Goal: Information Seeking & Learning: Learn about a topic

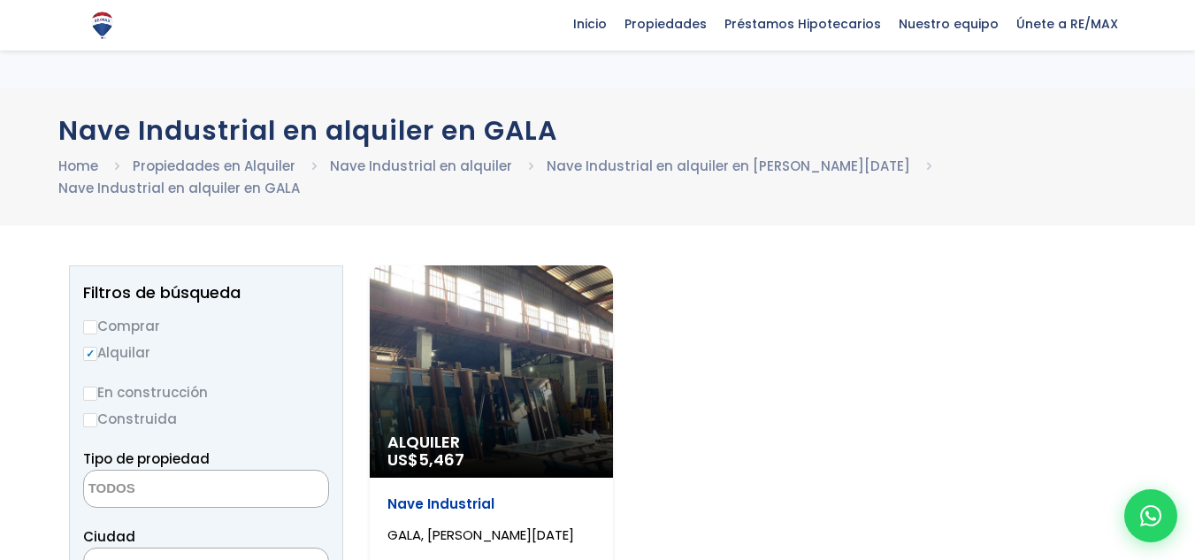
select select
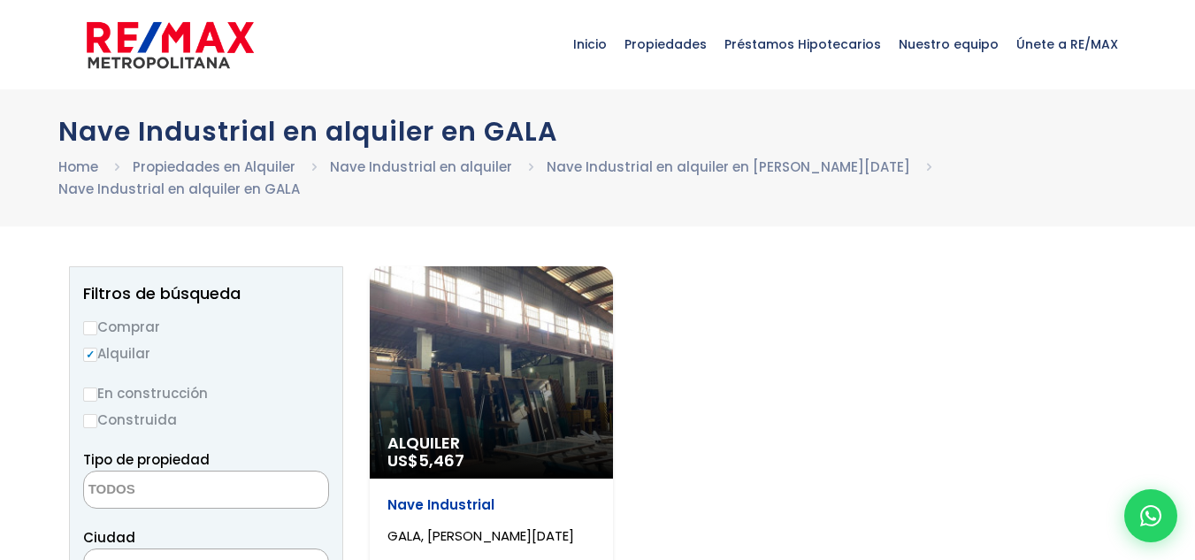
click at [490, 357] on div "Alquiler US$ 5,467" at bounding box center [491, 372] width 243 height 212
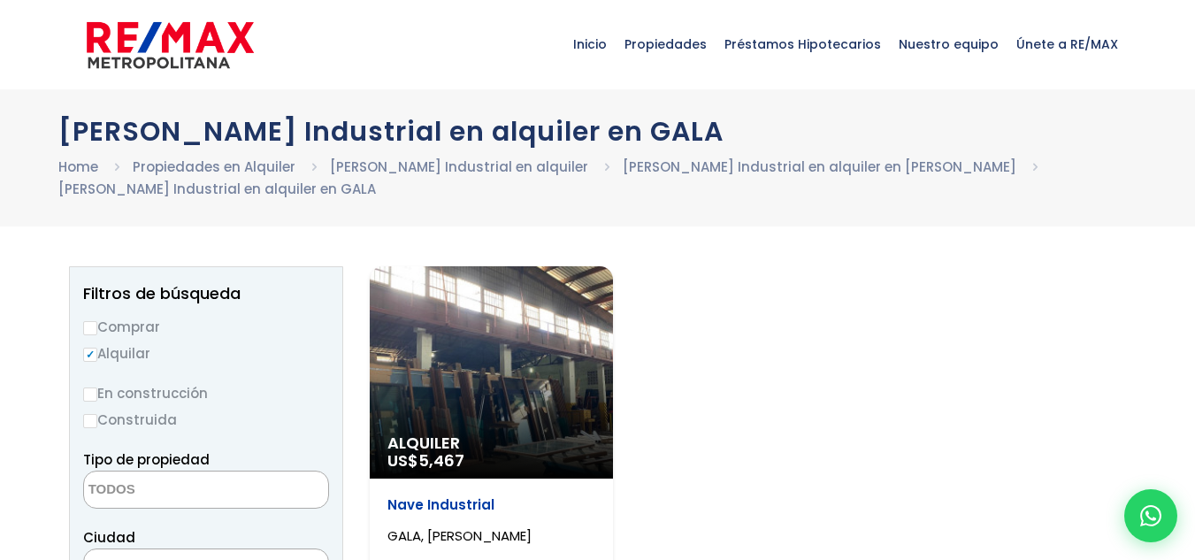
select select
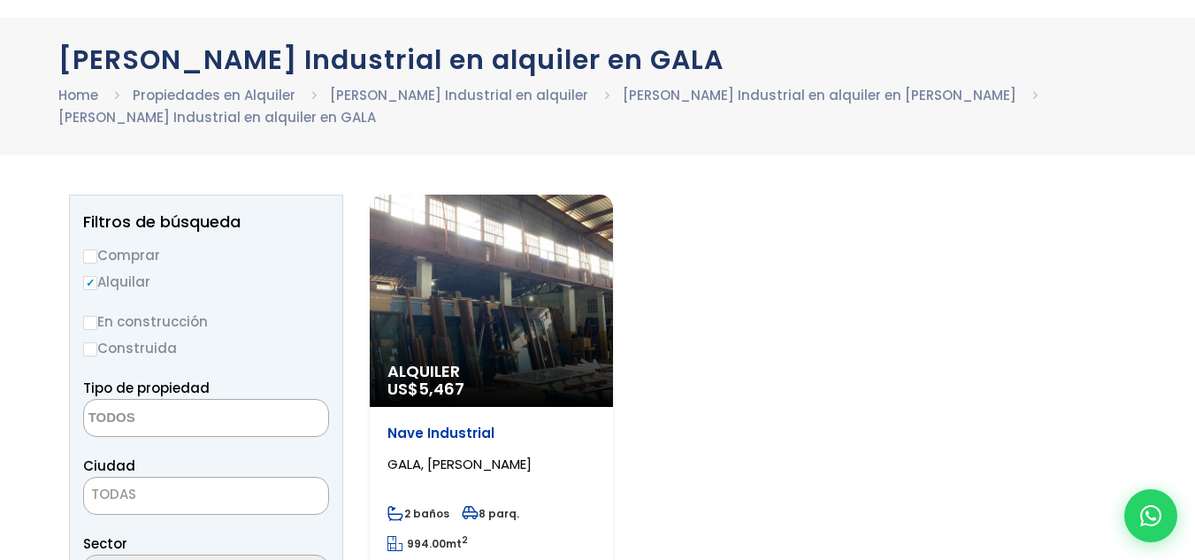
scroll to position [88, 0]
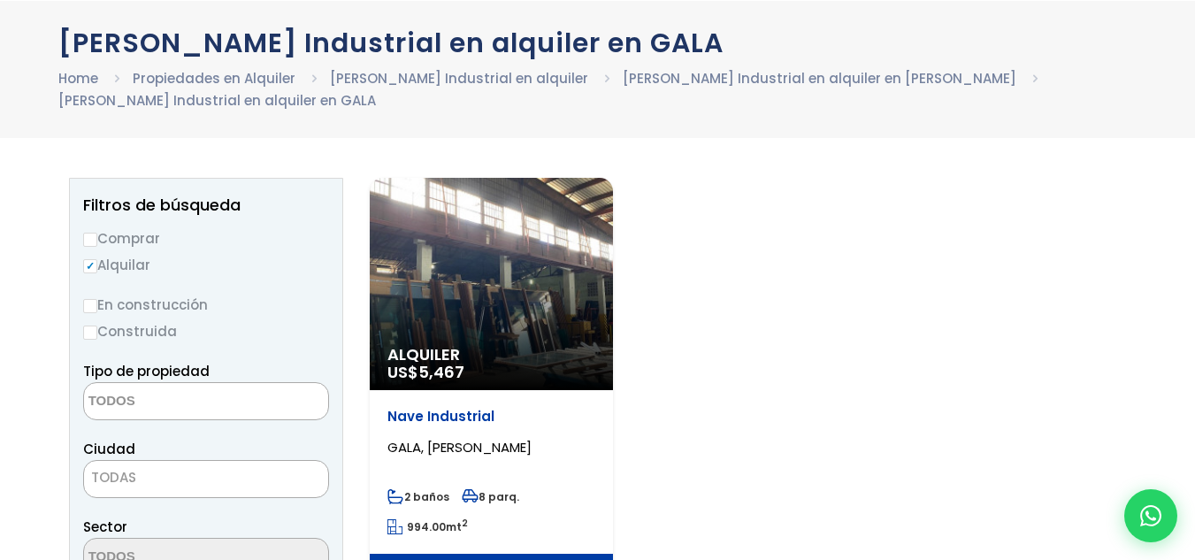
click at [531, 329] on div "Alquiler US$ 5,467" at bounding box center [491, 284] width 243 height 212
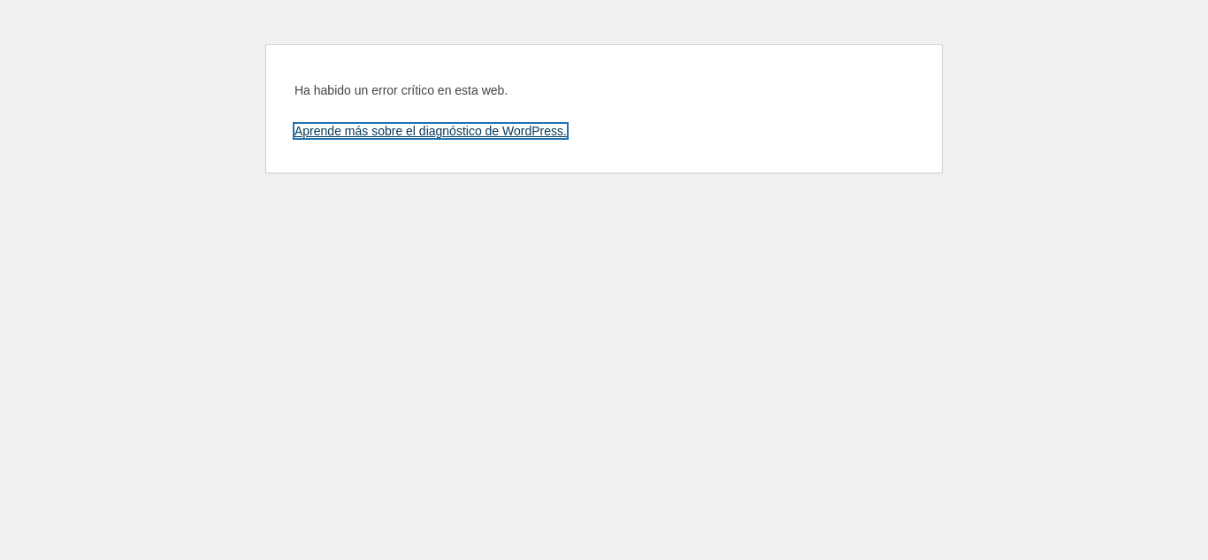
click at [475, 134] on link "Aprende más sobre el diagnóstico de WordPress." at bounding box center [430, 131] width 272 height 14
